Goal: Navigation & Orientation: Find specific page/section

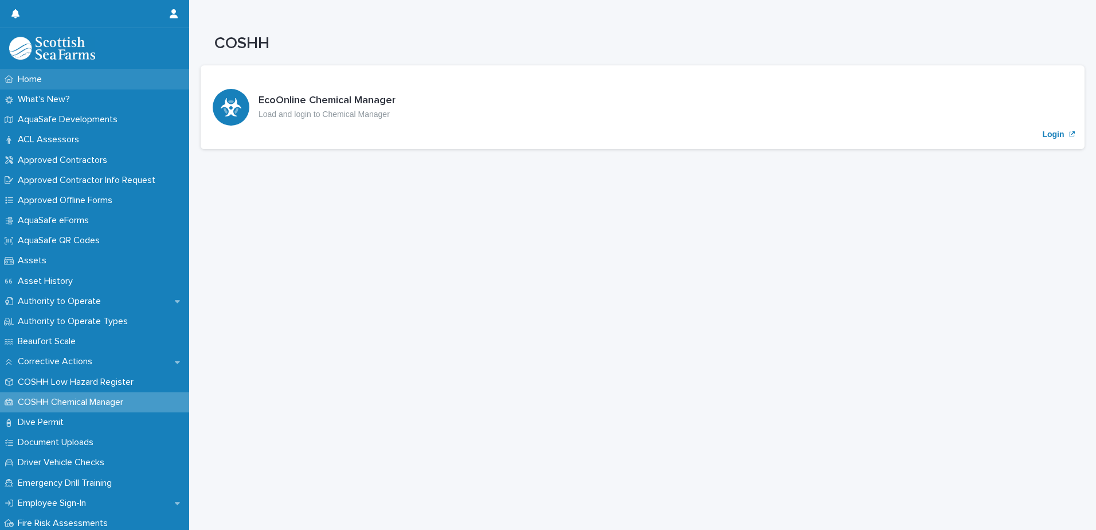
click at [34, 80] on p "Home" at bounding box center [32, 79] width 38 height 11
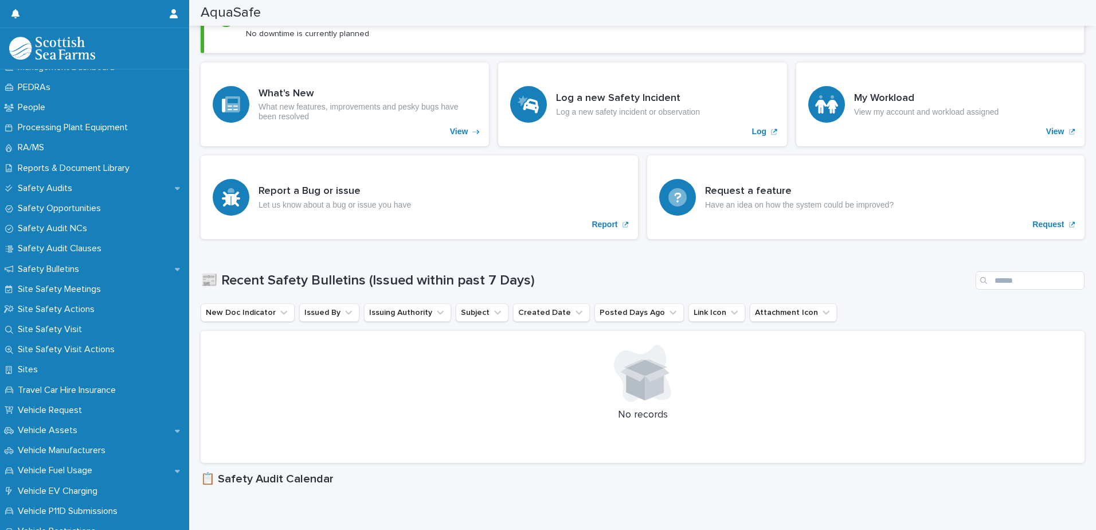
scroll to position [540, 0]
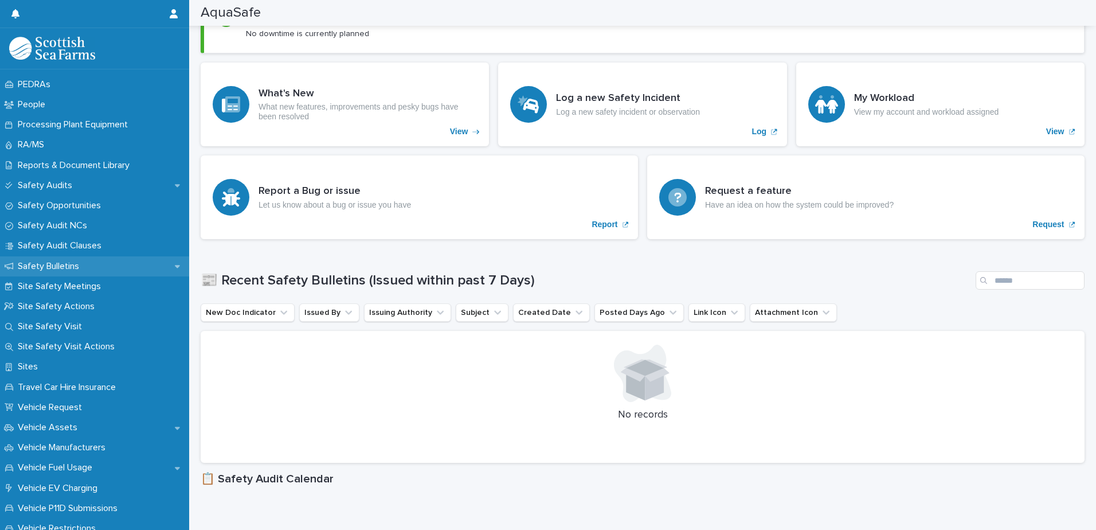
click at [58, 262] on p "Safety Bulletins" at bounding box center [50, 266] width 75 height 11
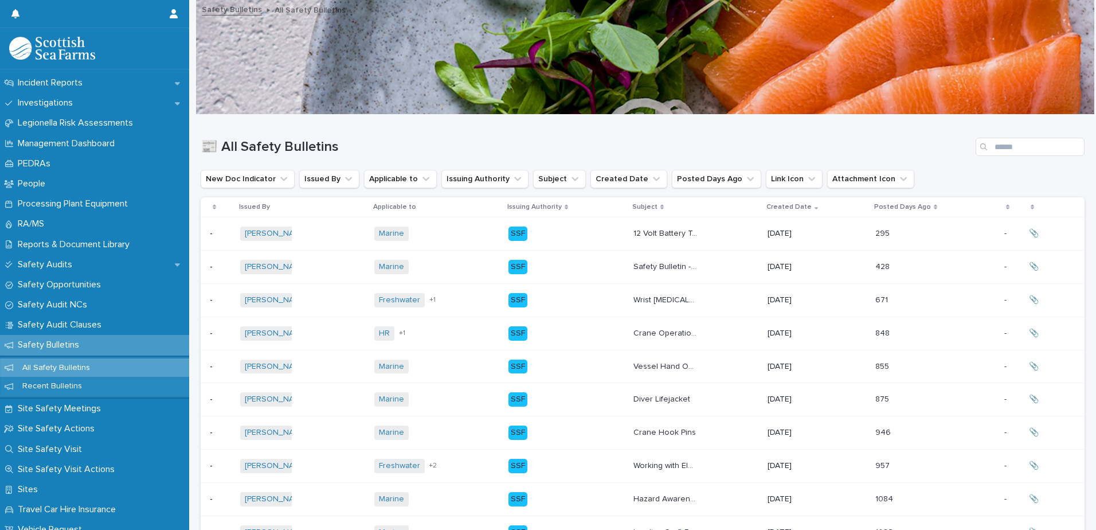
scroll to position [455, 0]
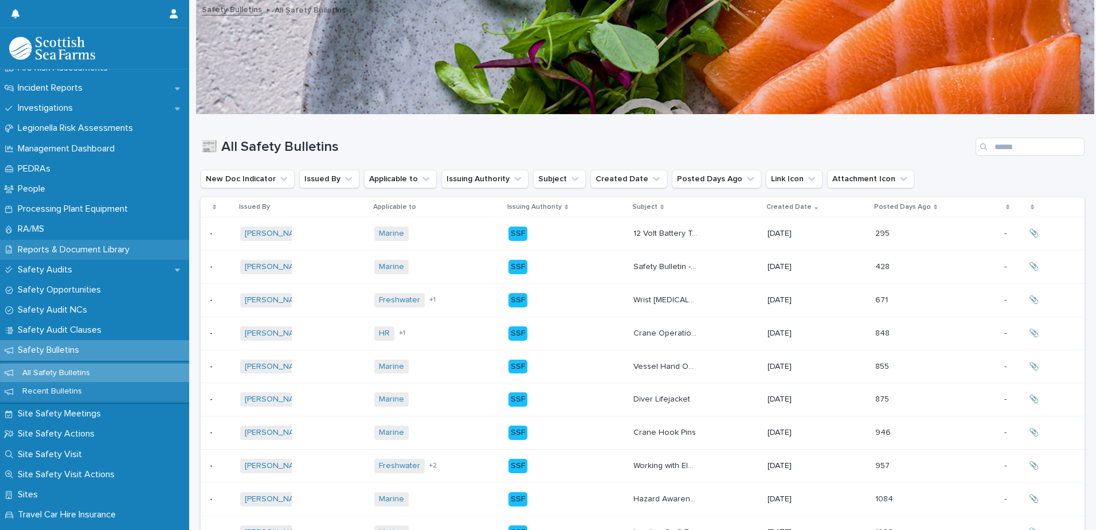
click at [61, 247] on p "Reports & Document Library" at bounding box center [76, 249] width 126 height 11
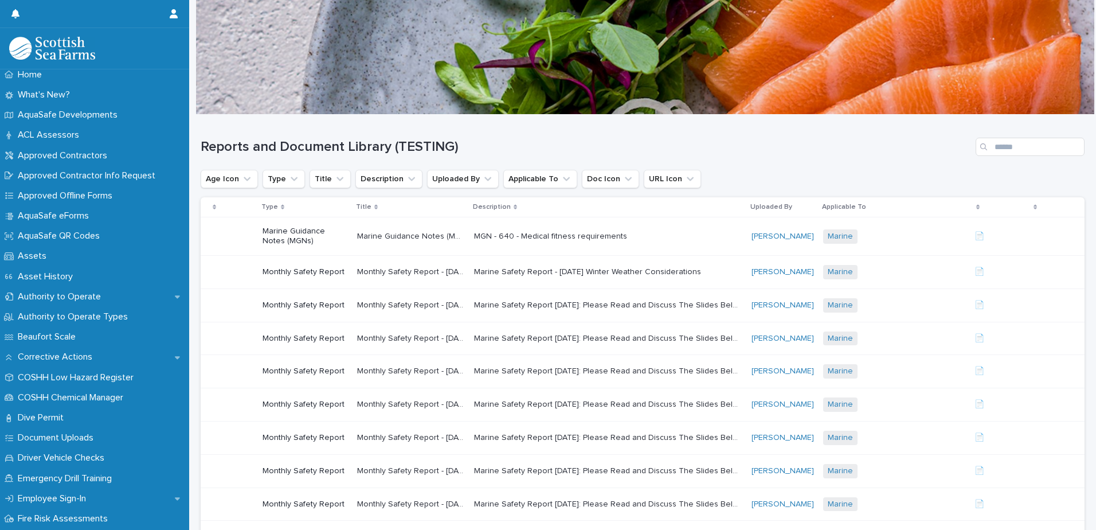
scroll to position [6, 0]
click at [232, 178] on button "Age Icon" at bounding box center [229, 179] width 57 height 18
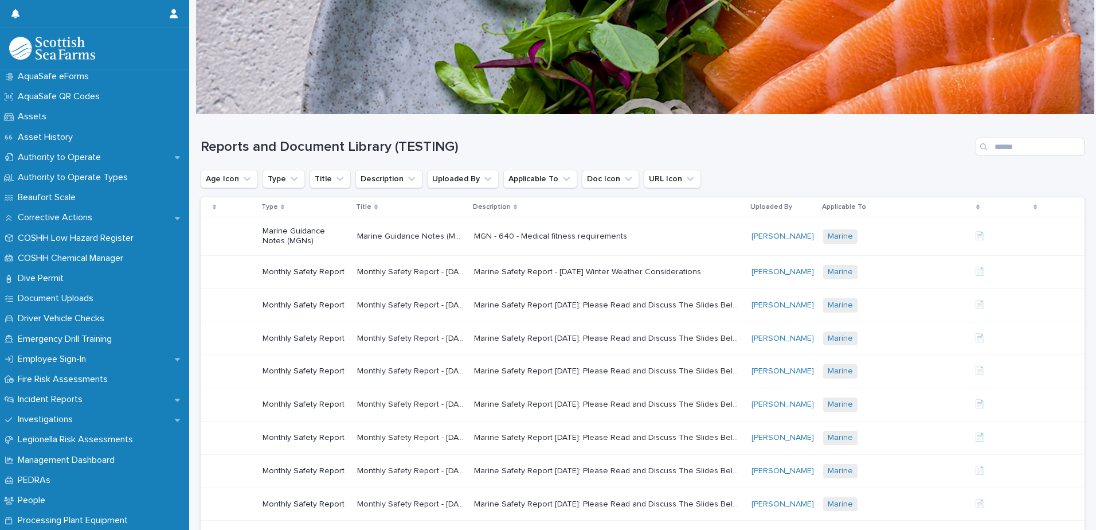
scroll to position [150, 0]
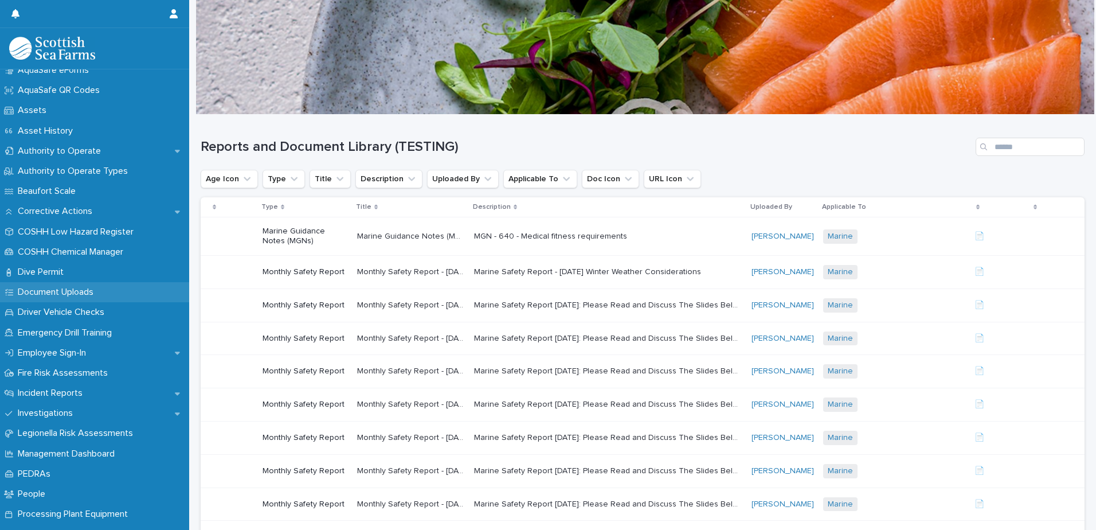
click at [79, 294] on p "Document Uploads" at bounding box center [57, 292] width 89 height 11
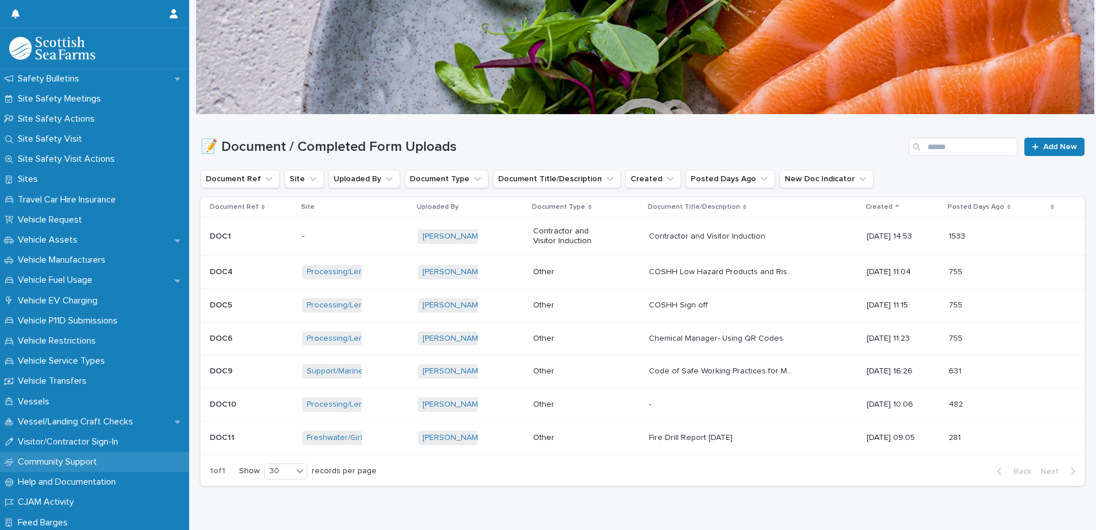
scroll to position [719, 0]
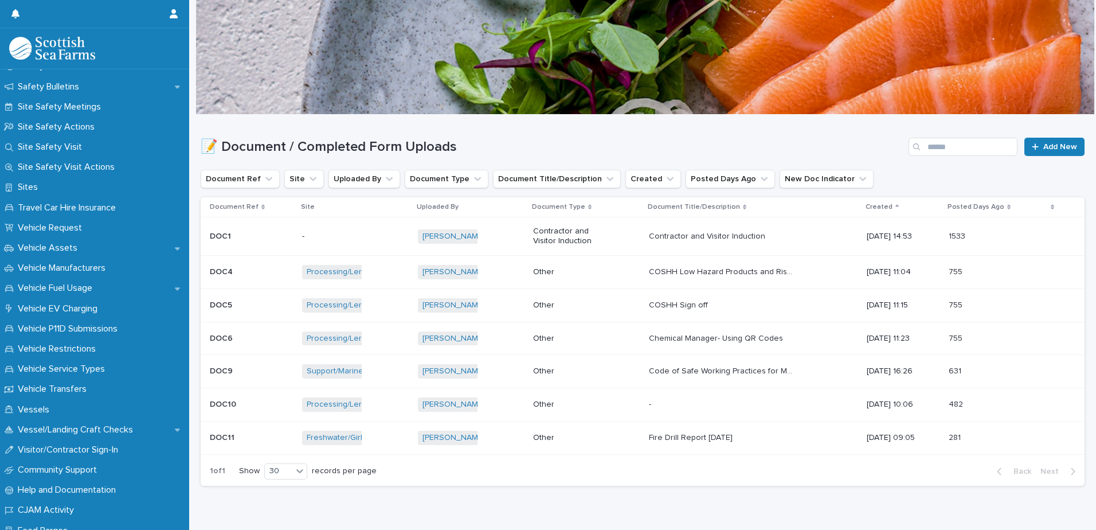
click at [675, 140] on h1 "📝 Document / Completed Form Uploads" at bounding box center [553, 147] width 704 height 17
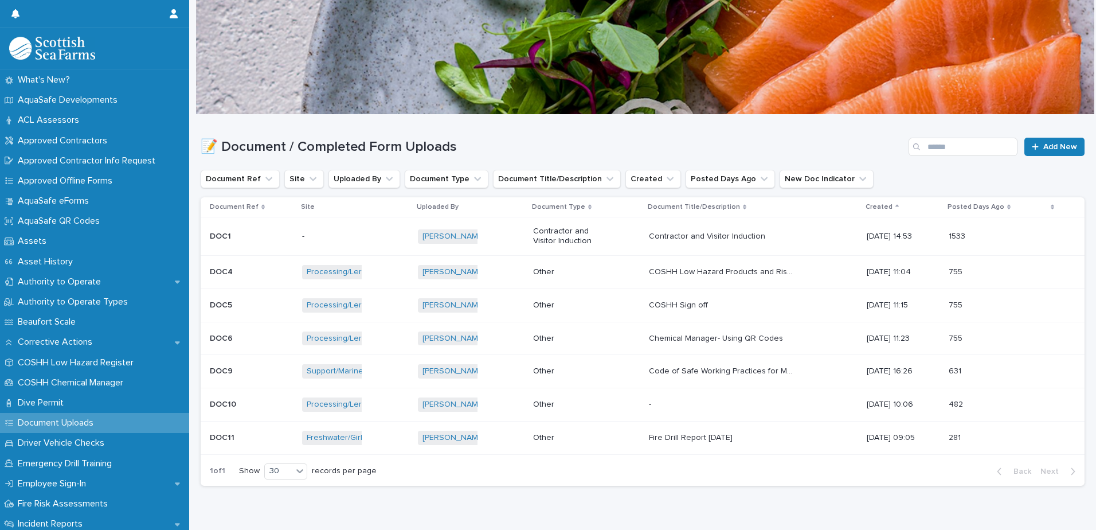
scroll to position [8, 0]
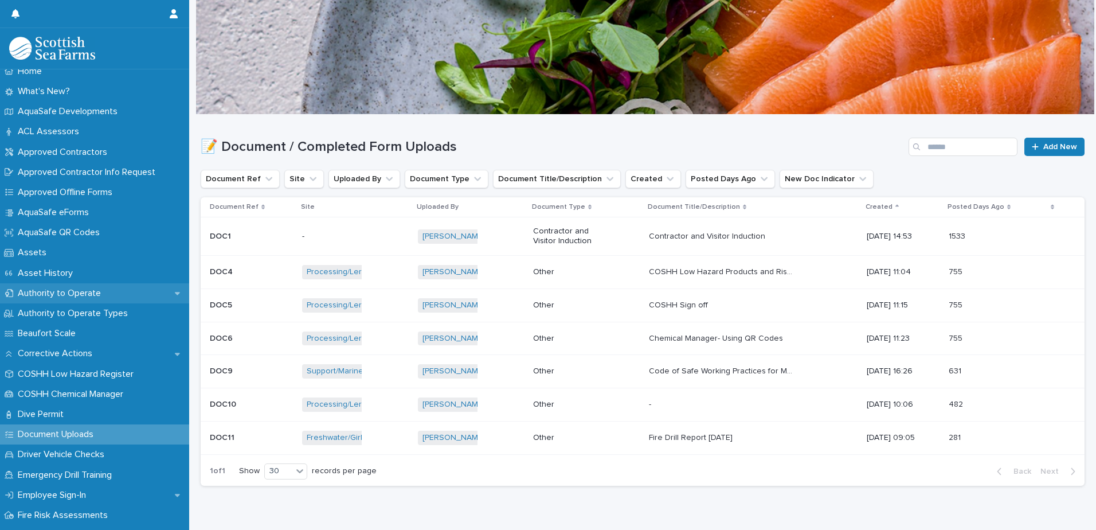
click at [88, 289] on p "Authority to Operate" at bounding box center [61, 293] width 97 height 11
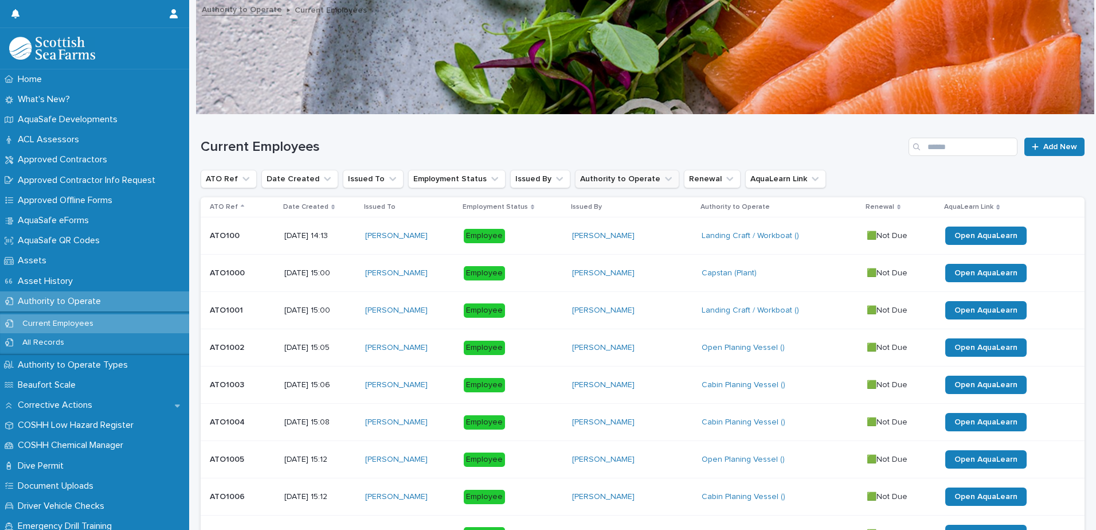
click at [609, 177] on button "Authority to Operate" at bounding box center [627, 179] width 104 height 18
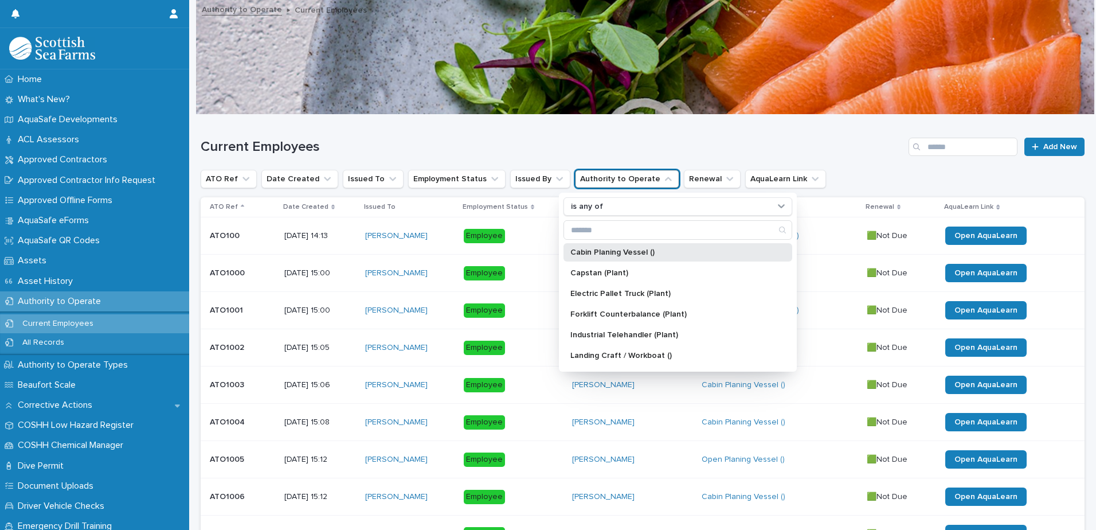
click at [620, 251] on p "Cabin Planing Vessel ()" at bounding box center [672, 252] width 204 height 8
click at [611, 133] on div "Current Employees Add New" at bounding box center [643, 142] width 884 height 55
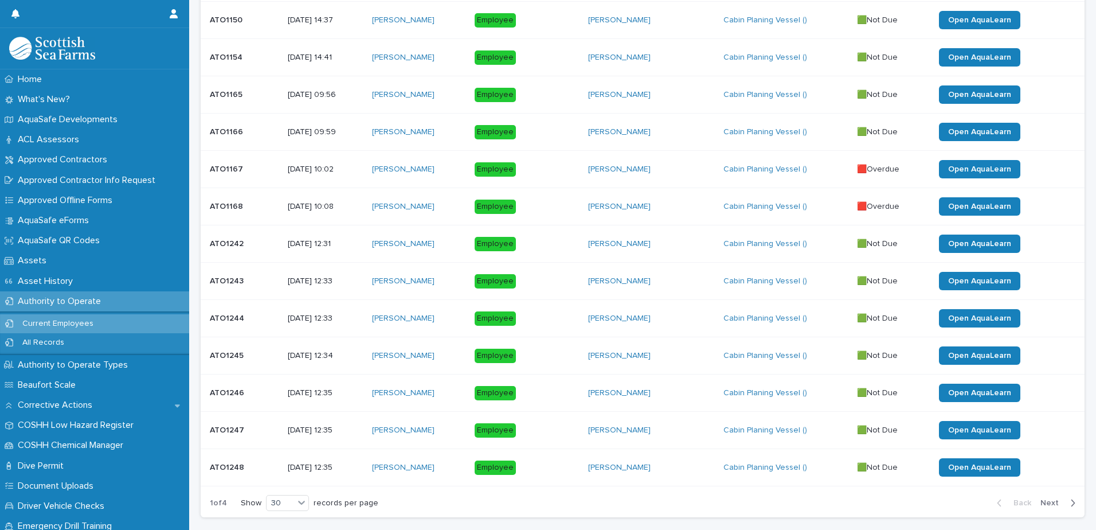
scroll to position [912, 0]
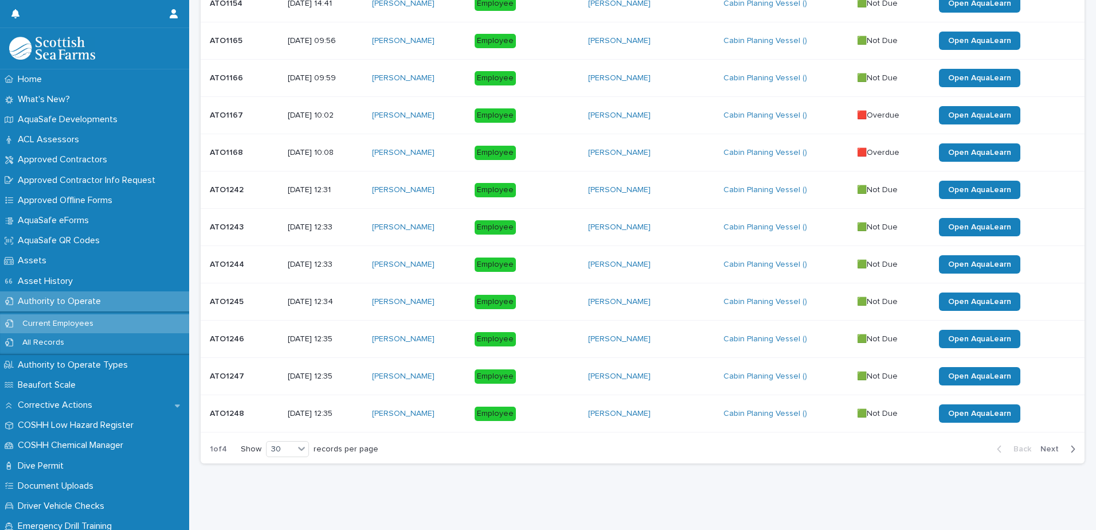
click at [1048, 445] on span "Next" at bounding box center [1053, 449] width 25 height 8
